Goal: Answer question/provide support

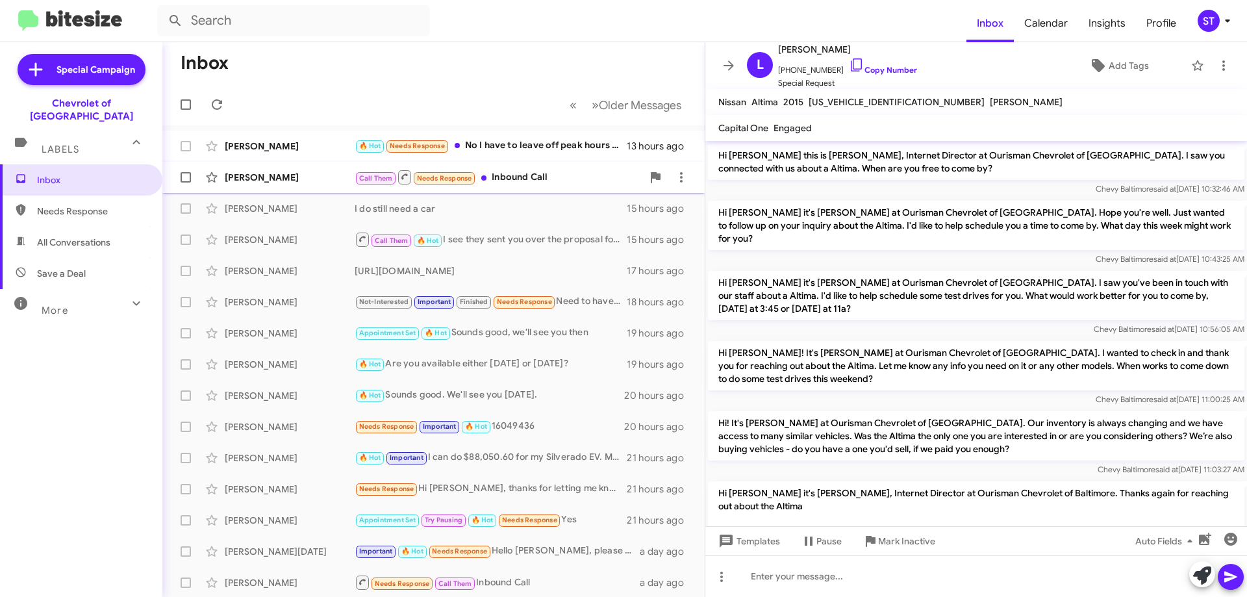
click at [539, 192] on span "[PERSON_NAME] Call Them Needs Response Inbound Call 14 hours ago" at bounding box center [433, 177] width 542 height 31
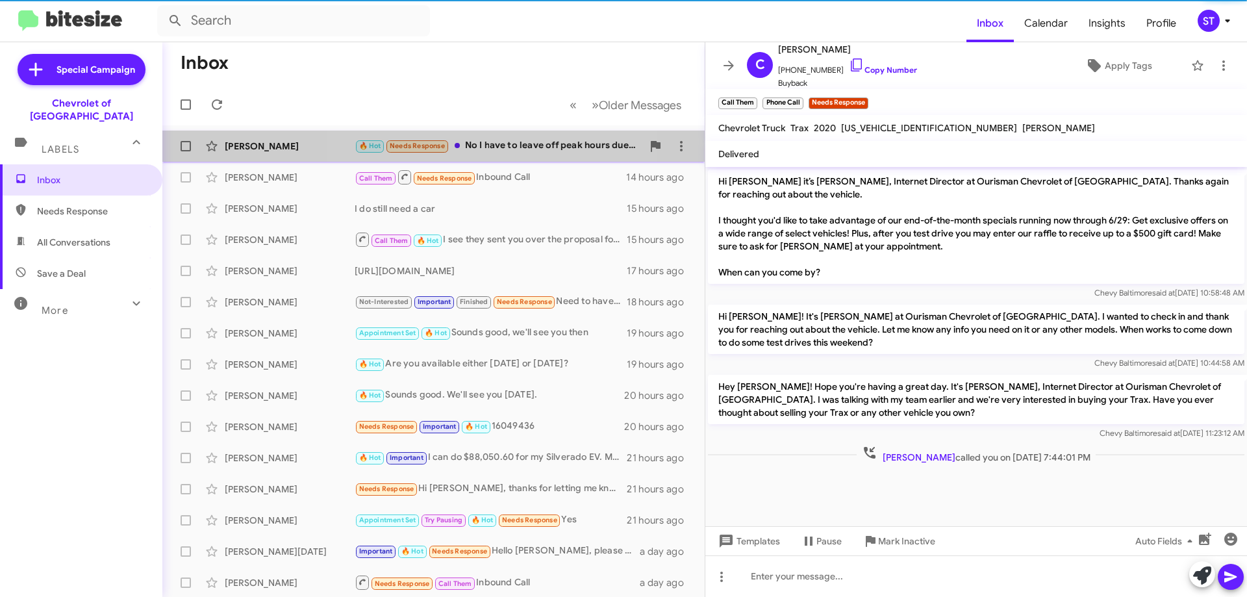
click at [500, 146] on div "🔥 Hot Needs Response No I have to leave off peak hours due to traffic" at bounding box center [499, 145] width 288 height 15
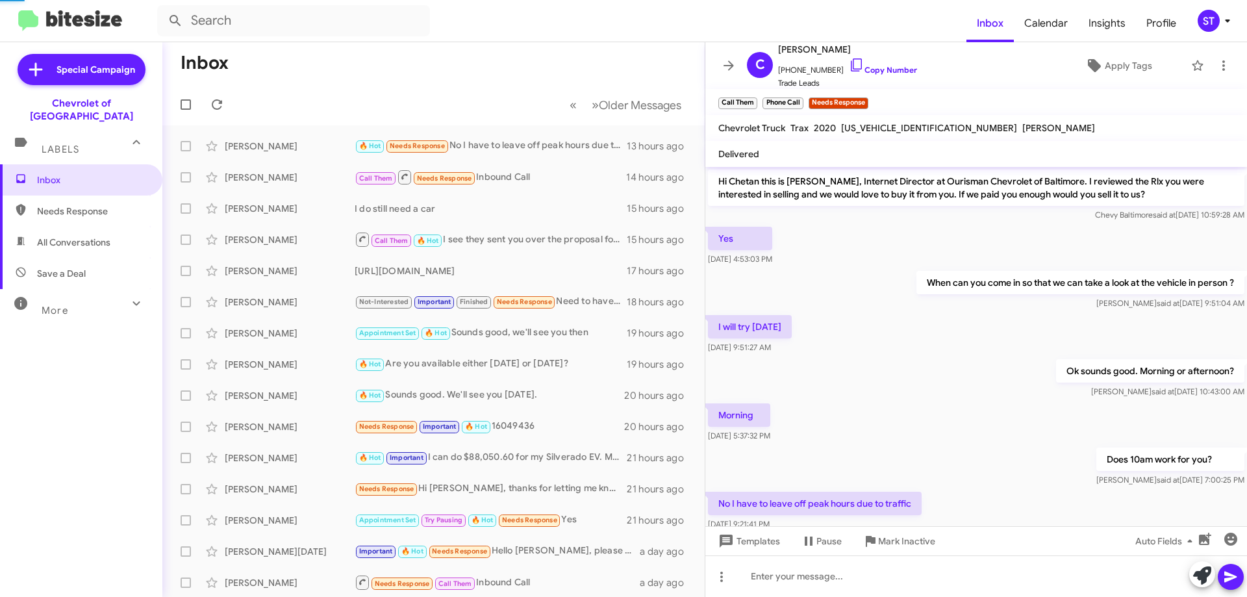
scroll to position [33, 0]
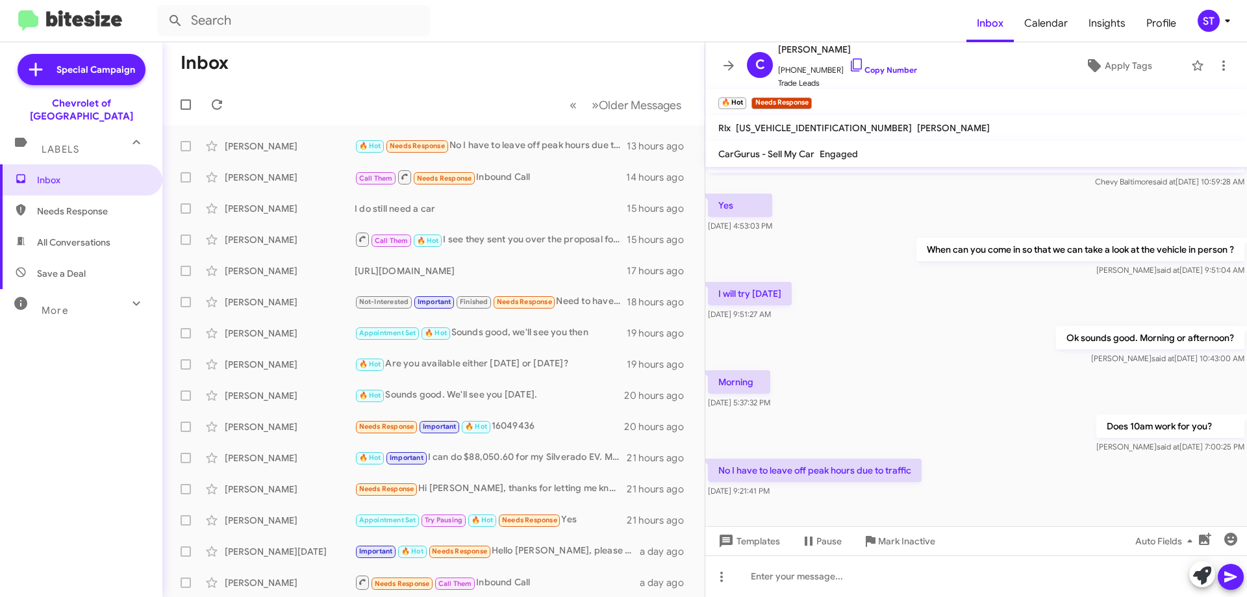
click at [1194, 583] on button at bounding box center [1202, 574] width 26 height 26
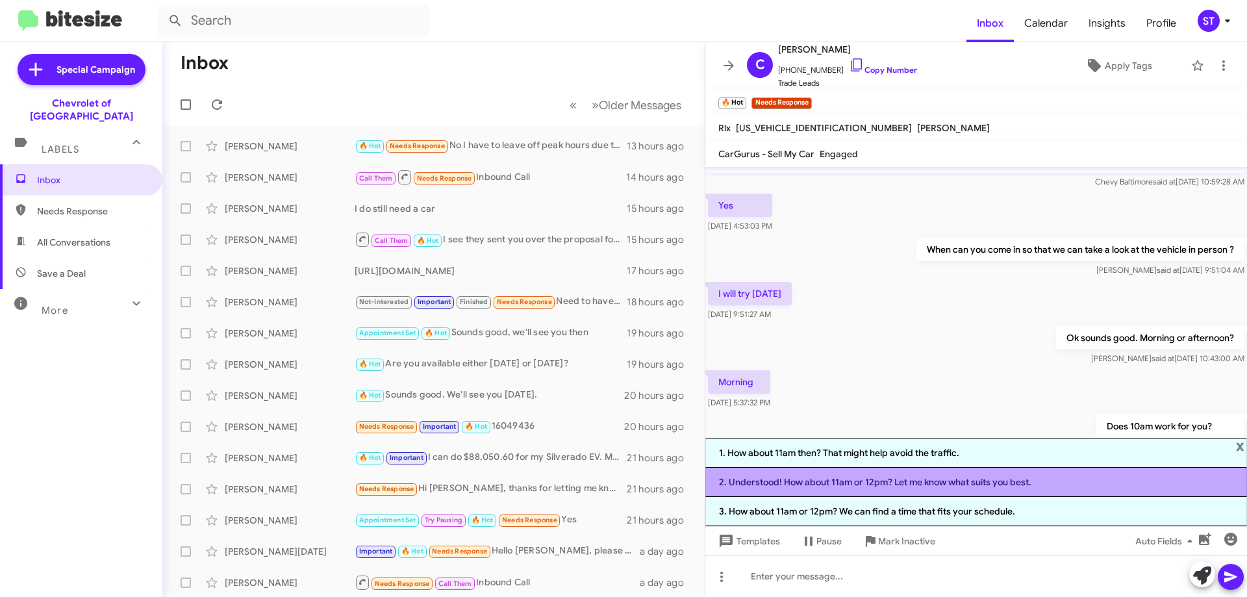
click at [824, 479] on li "2. Understood! How about 11am or 12pm? Let me know what suits you best." at bounding box center [976, 482] width 542 height 29
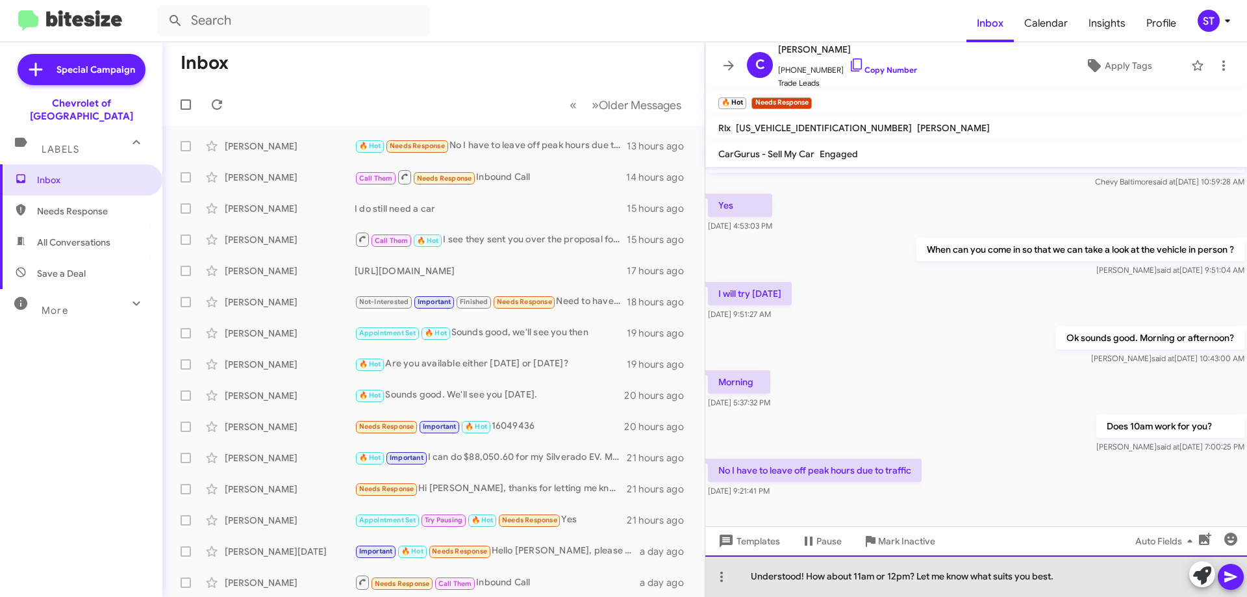
click at [1096, 577] on div "Understood! How about 11am or 12pm? Let me know what suits you best." at bounding box center [976, 576] width 542 height 42
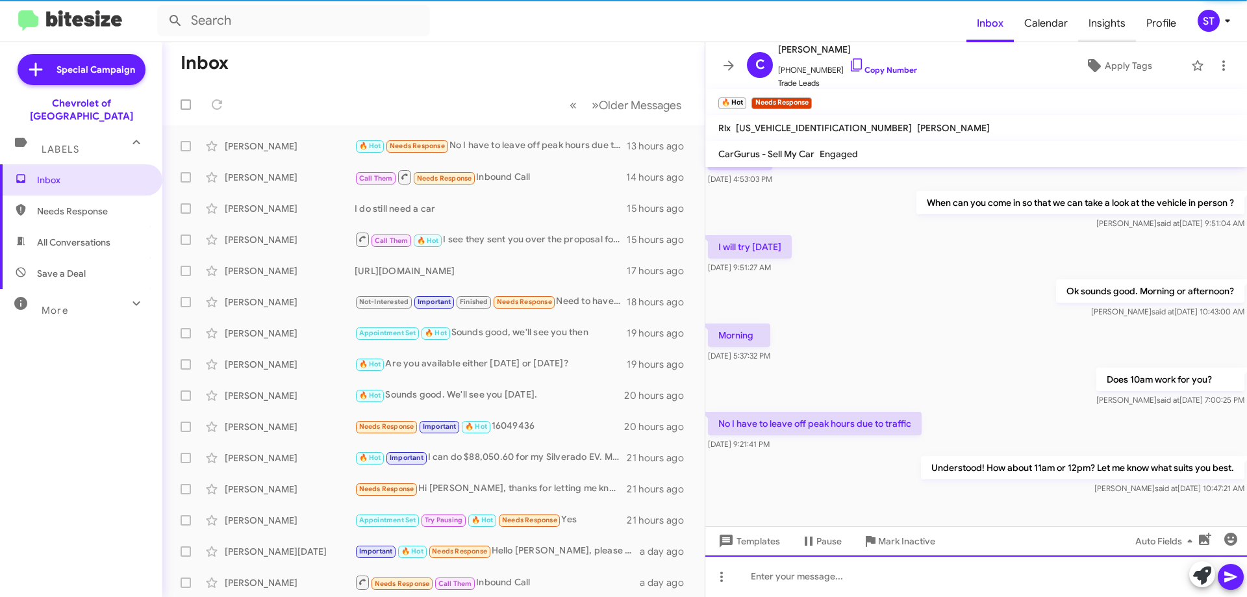
scroll to position [81, 0]
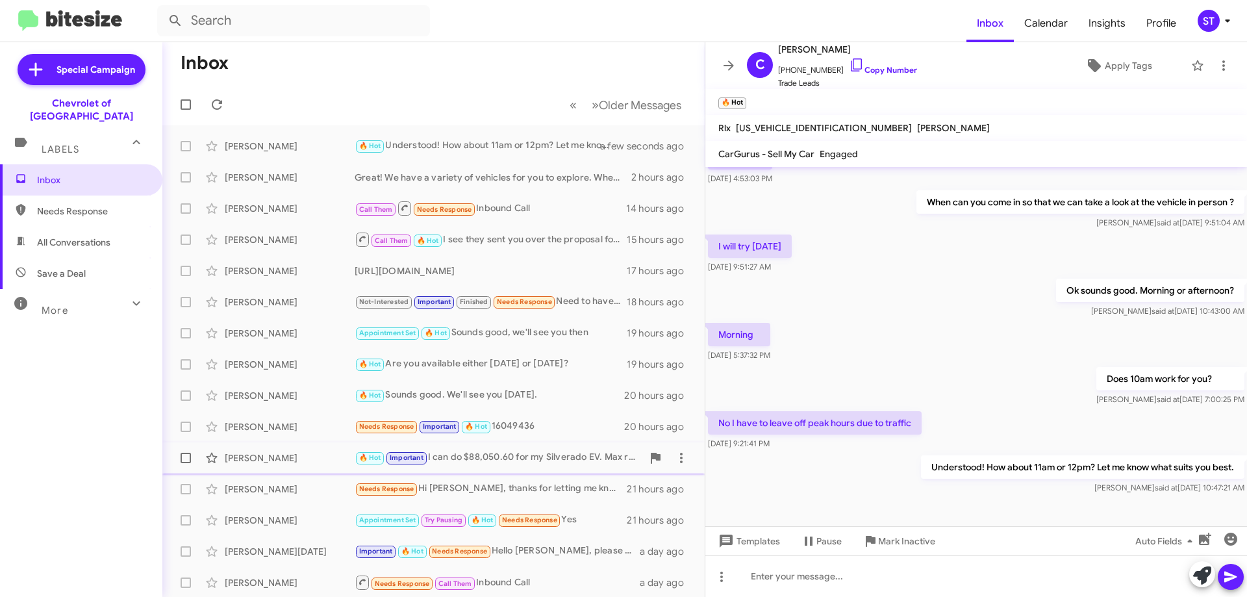
click at [472, 460] on div "🔥 Hot Important I can do $88,050.60 for my Silverado EV. Max range with Super C…" at bounding box center [499, 457] width 288 height 15
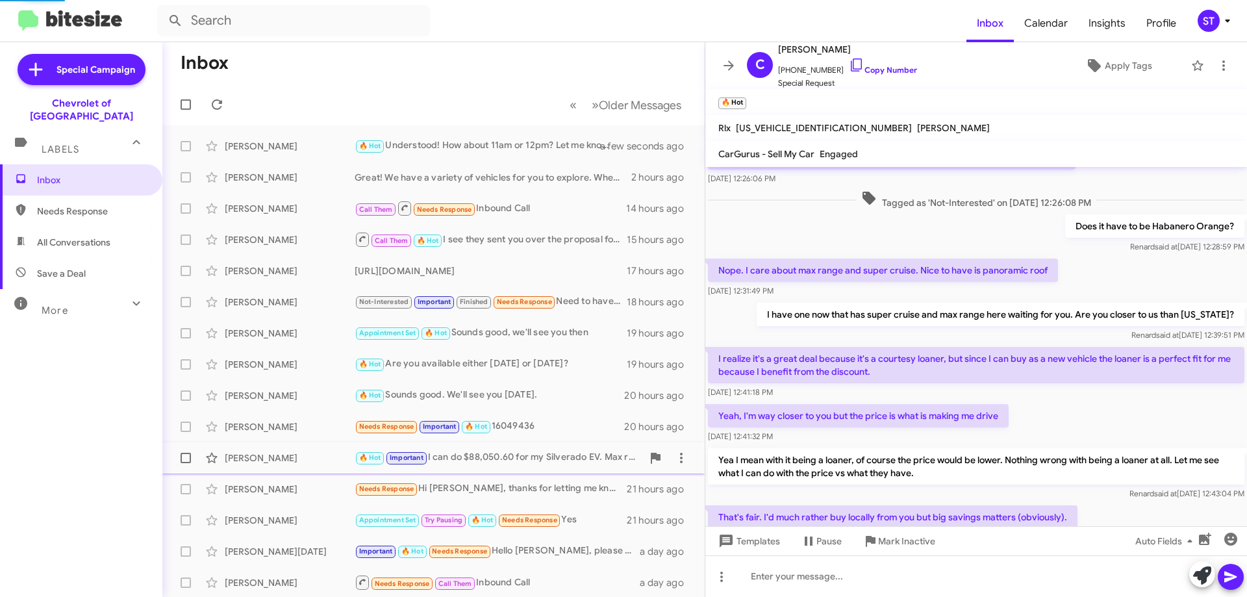
scroll to position [457, 0]
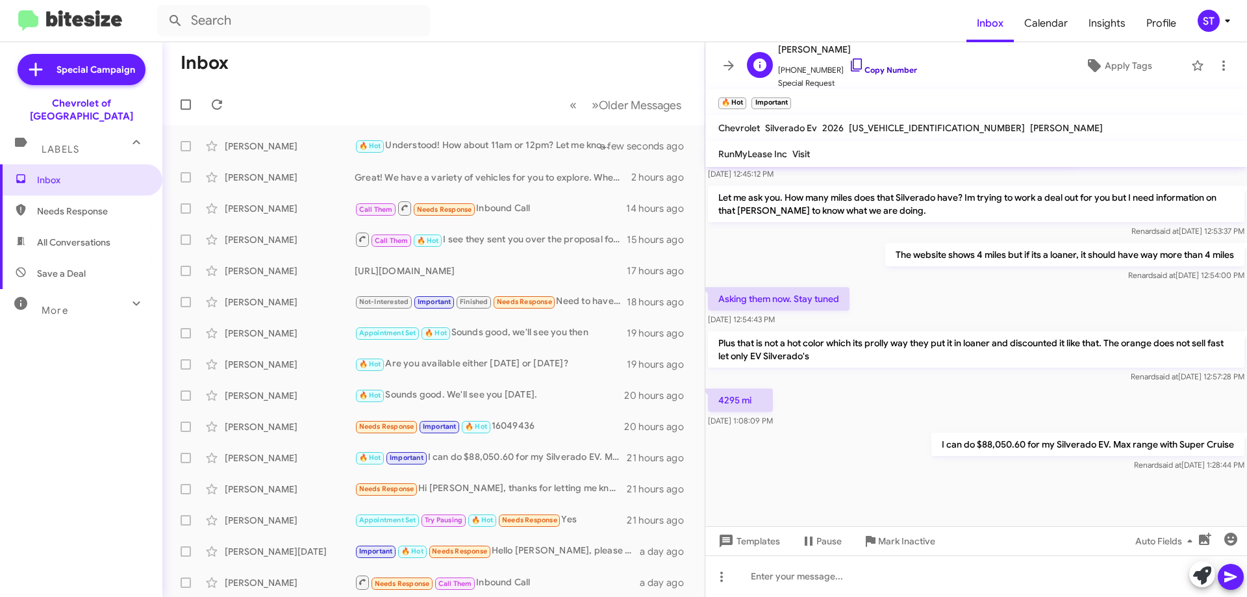
click at [849, 63] on icon at bounding box center [857, 65] width 16 height 16
drag, startPoint x: 1225, startPoint y: 446, endPoint x: 932, endPoint y: 445, distance: 293.0
click at [932, 445] on p "I can do $88,050.60 for my Silverado EV. Max range with Super Cruise" at bounding box center [1087, 444] width 313 height 23
copy p "I can do $88,050.60 for my Silverado EV. Max range with Super Cruise"
click at [850, 457] on div "I can do $88,050.60 for my Silverado EV. Max range with Super [PERSON_NAME] sai…" at bounding box center [976, 452] width 542 height 44
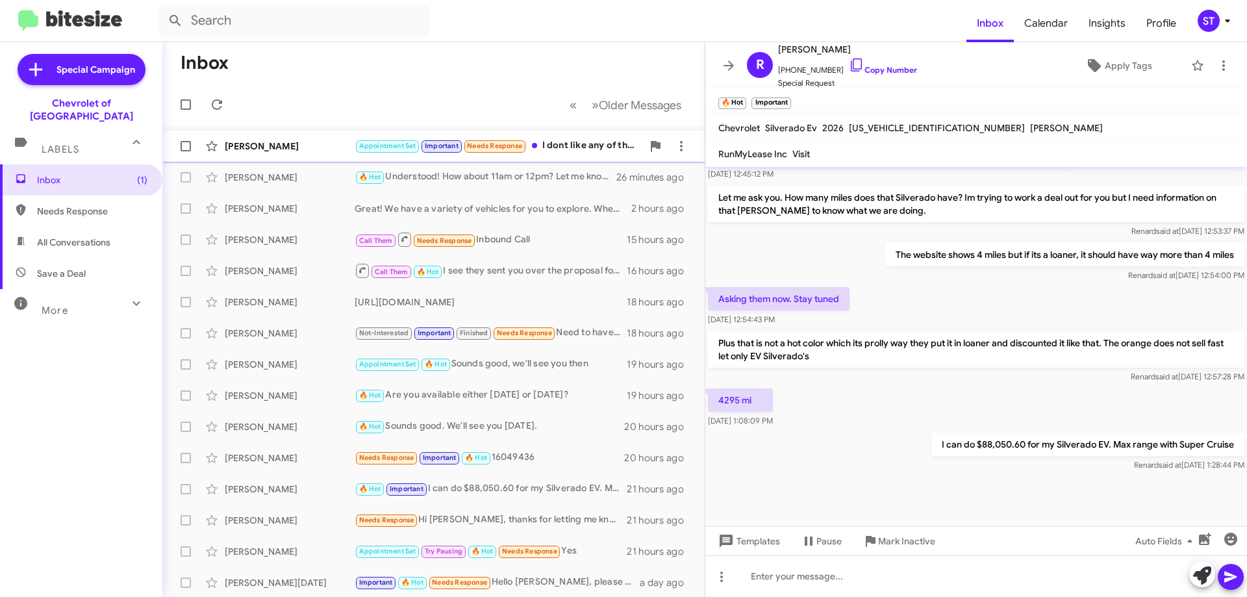
click at [312, 152] on div "[PERSON_NAME]" at bounding box center [290, 146] width 130 height 13
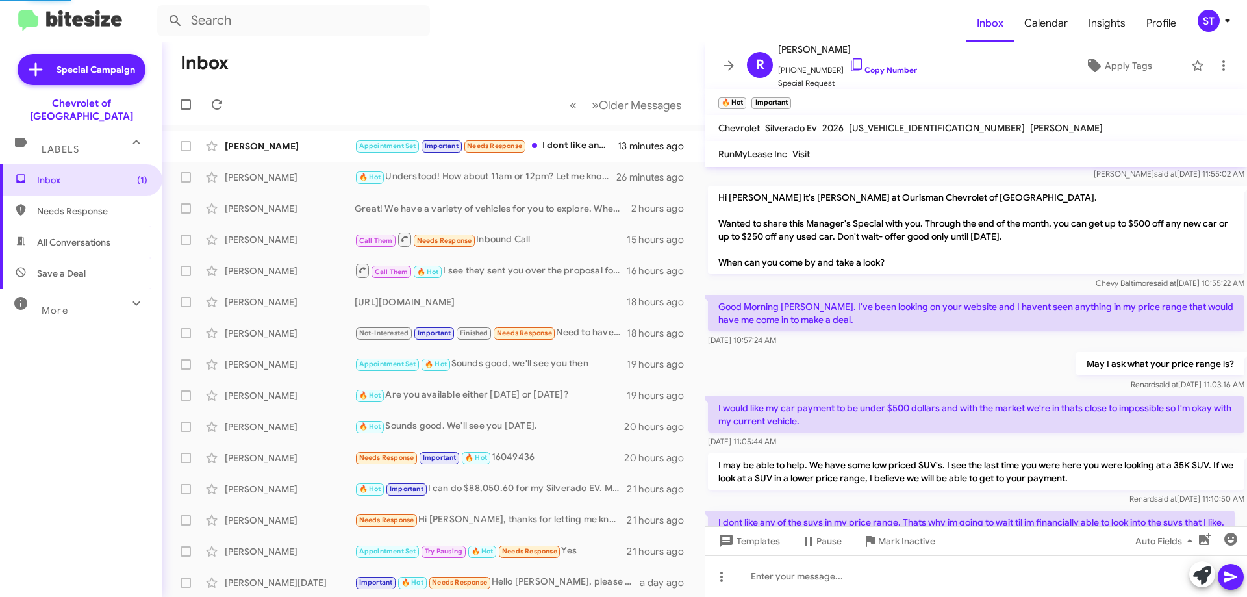
scroll to position [548, 0]
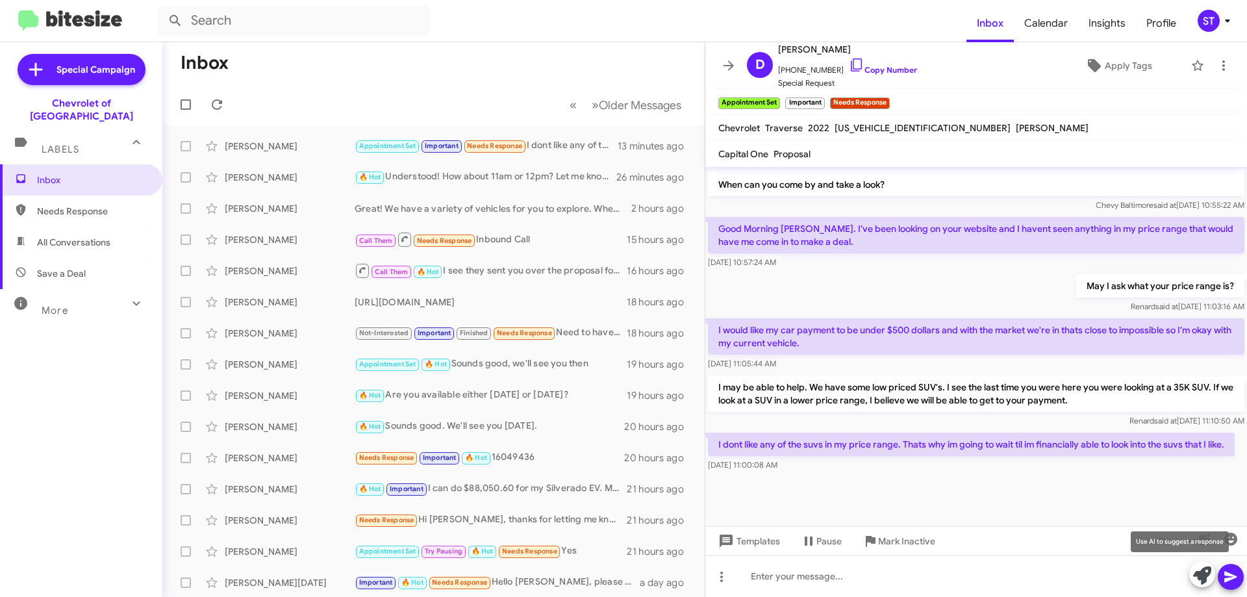
click at [1191, 573] on button at bounding box center [1202, 574] width 26 height 26
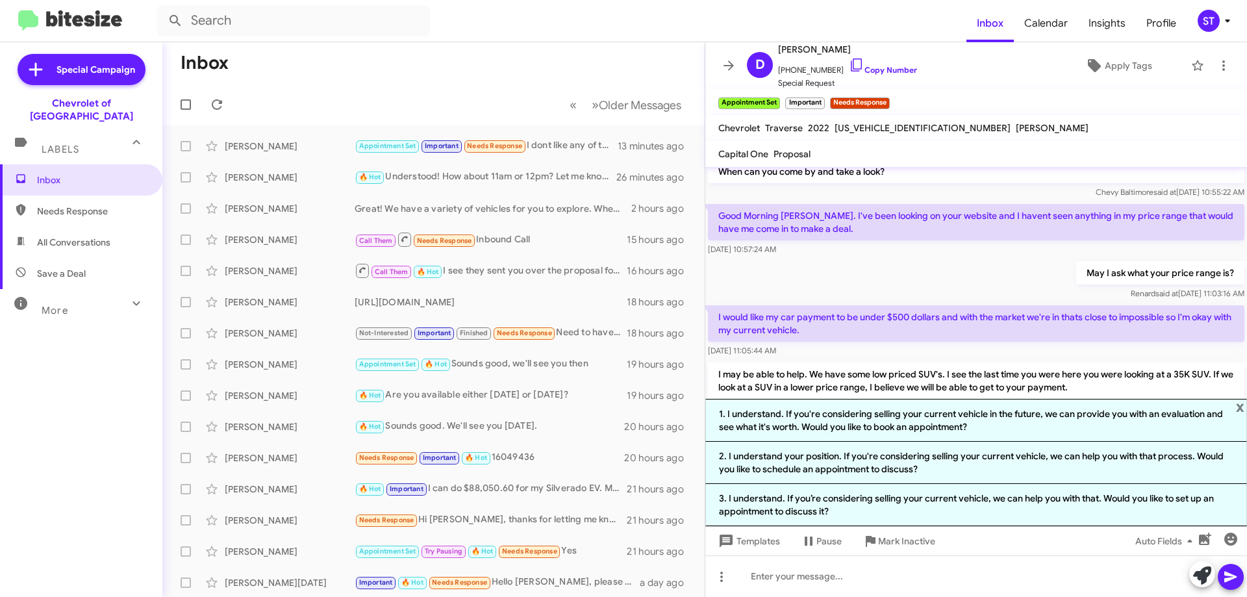
scroll to position [676, 0]
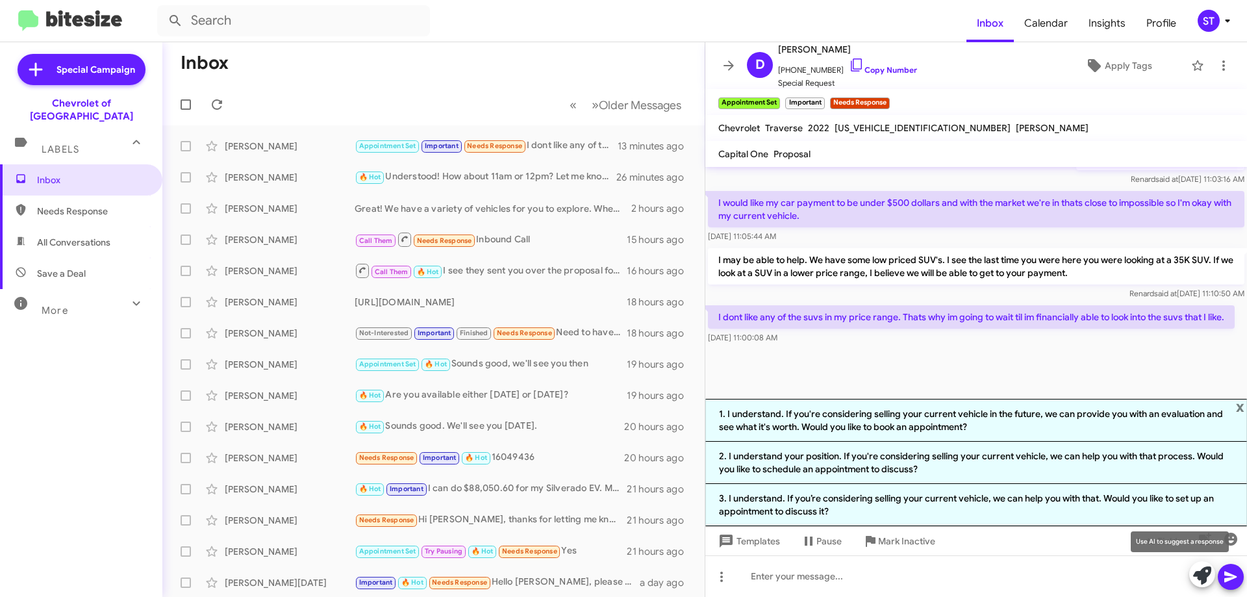
click at [1202, 580] on icon at bounding box center [1202, 575] width 18 height 18
click at [1193, 579] on button at bounding box center [1202, 574] width 26 height 26
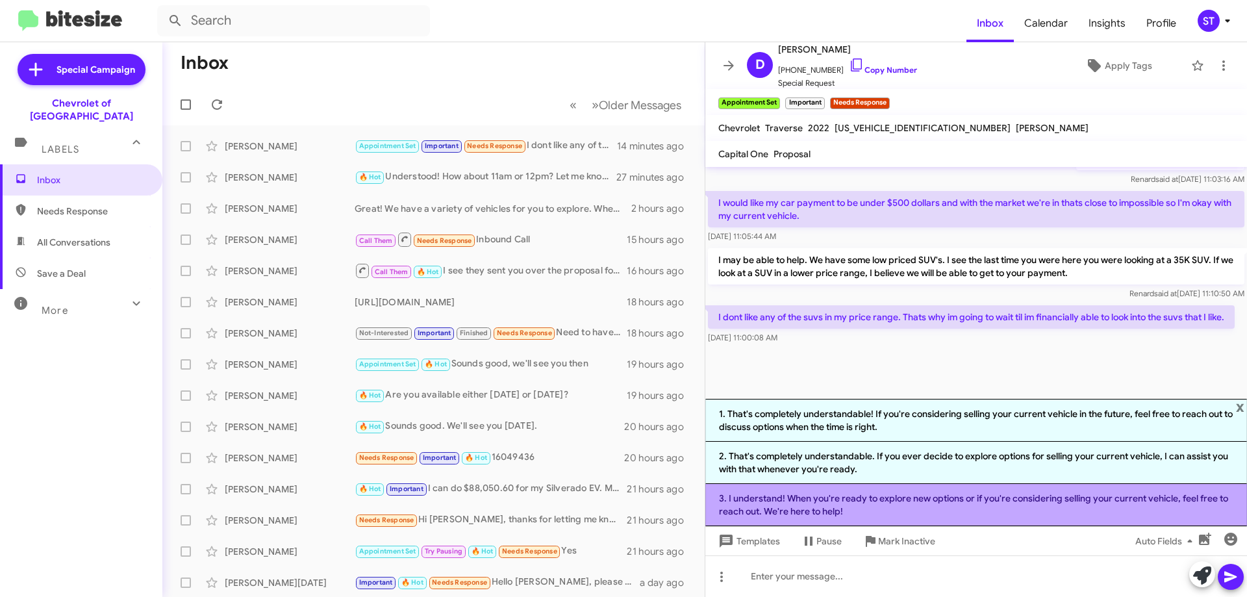
click at [952, 509] on li "3. I understand! When you're ready to explore new options or if you're consider…" at bounding box center [976, 505] width 542 height 42
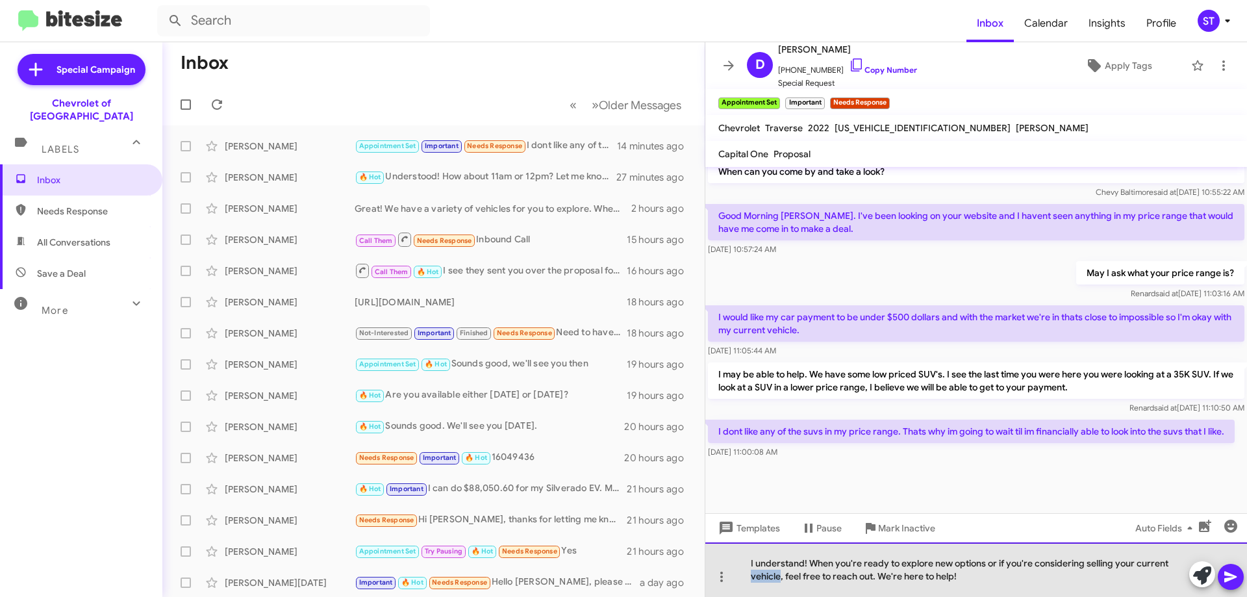
drag, startPoint x: 780, startPoint y: 575, endPoint x: 743, endPoint y: 579, distance: 37.3
click at [743, 579] on div "I understand! When you're ready to explore new options or if you're considering…" at bounding box center [976, 569] width 542 height 55
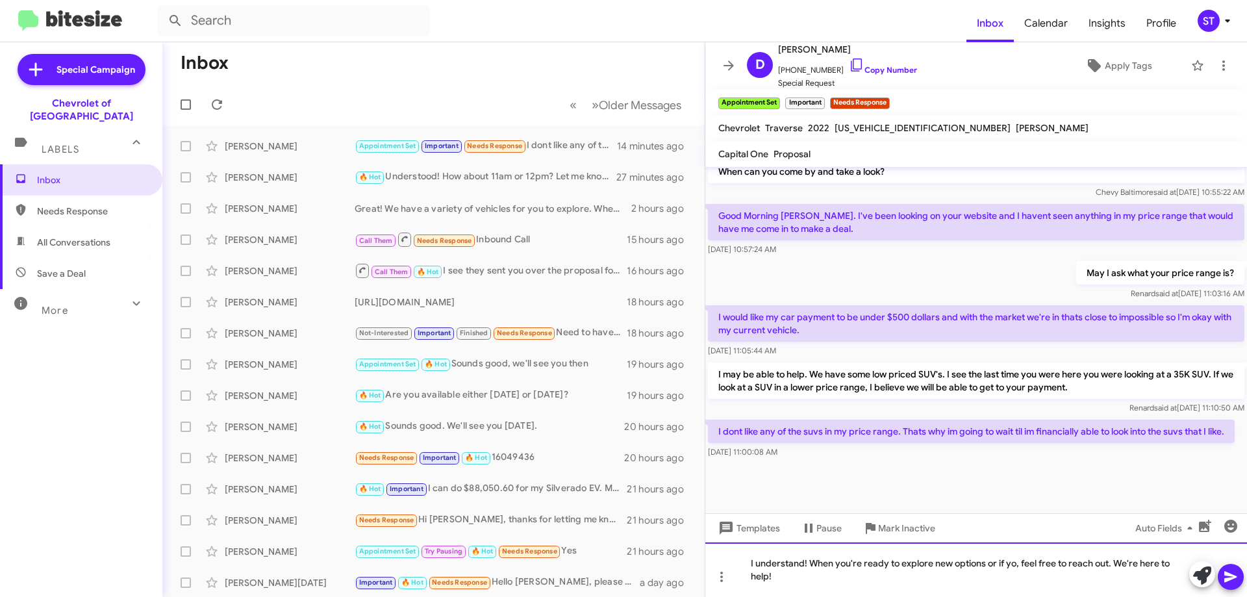
scroll to position [548, 0]
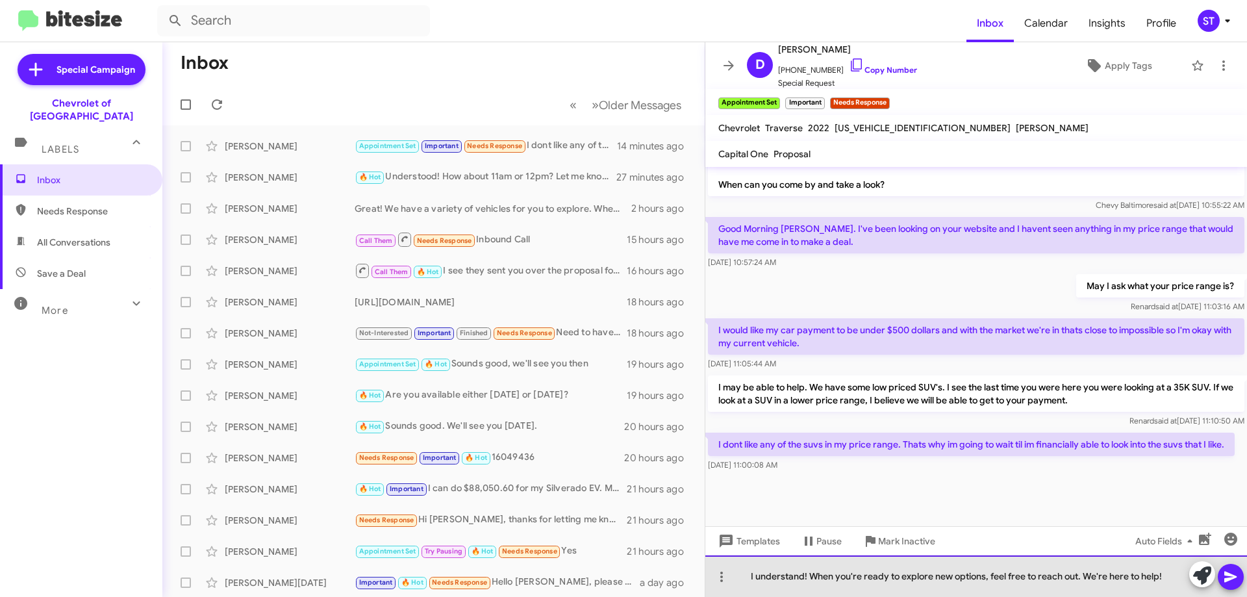
click at [1170, 583] on div "I understand! When you're ready to explore new options, feel free to reach out.…" at bounding box center [976, 576] width 542 height 42
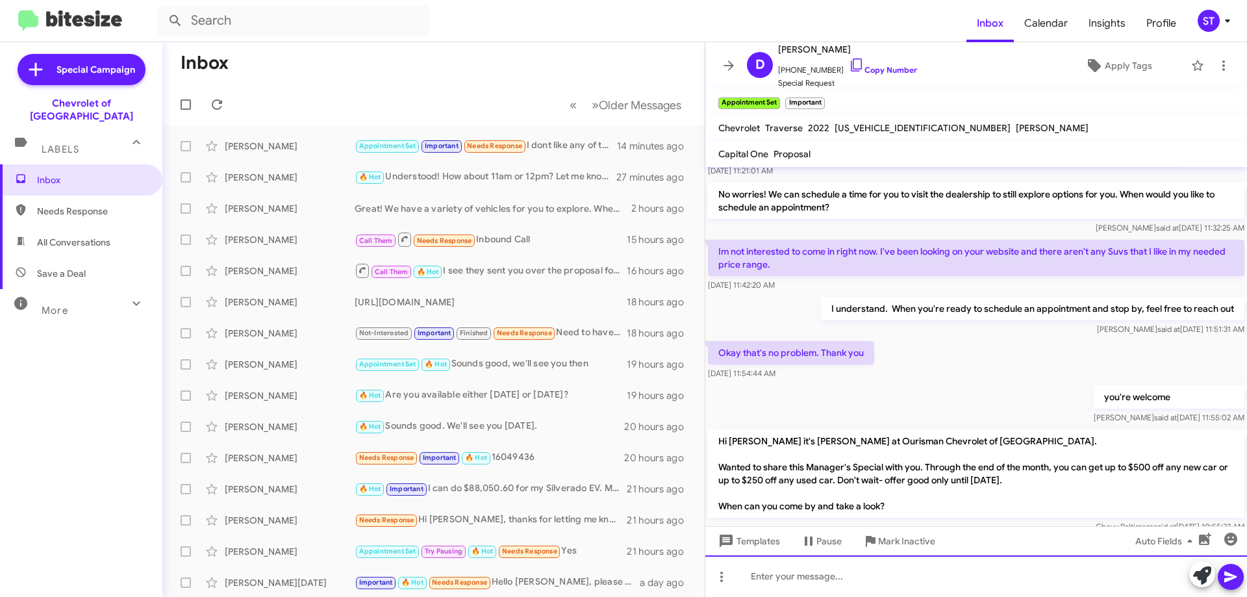
scroll to position [1415, 0]
